Goal: Transaction & Acquisition: Book appointment/travel/reservation

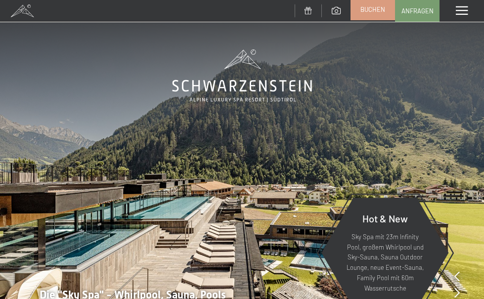
click at [371, 5] on span "Buchen" at bounding box center [373, 9] width 25 height 9
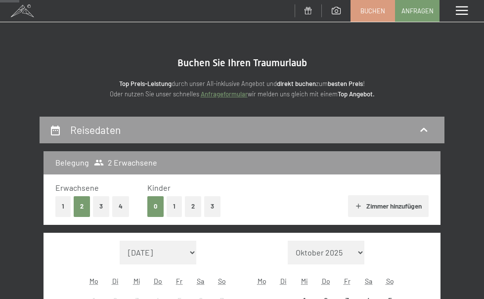
scroll to position [148, 0]
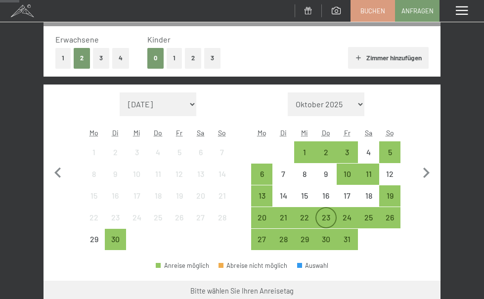
click at [324, 218] on div "23" at bounding box center [326, 223] width 19 height 19
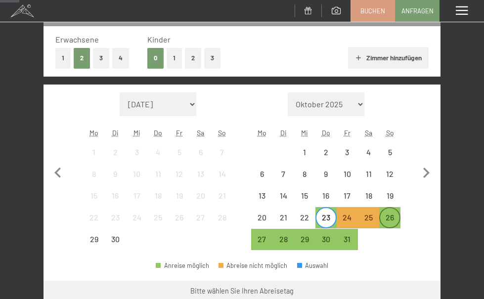
click at [390, 223] on div "26" at bounding box center [389, 223] width 19 height 19
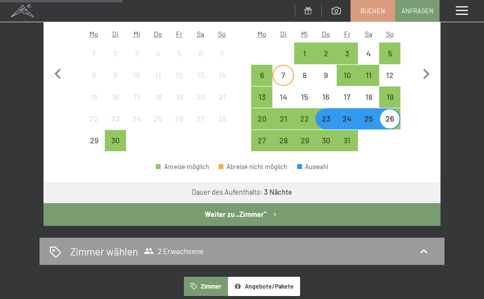
click at [292, 213] on button "Weiter zu „Zimmer“" at bounding box center [242, 214] width 397 height 23
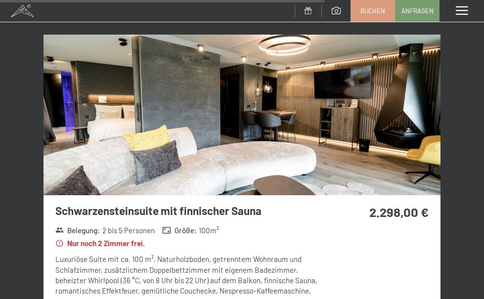
scroll to position [1848, 0]
